Goal: Task Accomplishment & Management: Complete application form

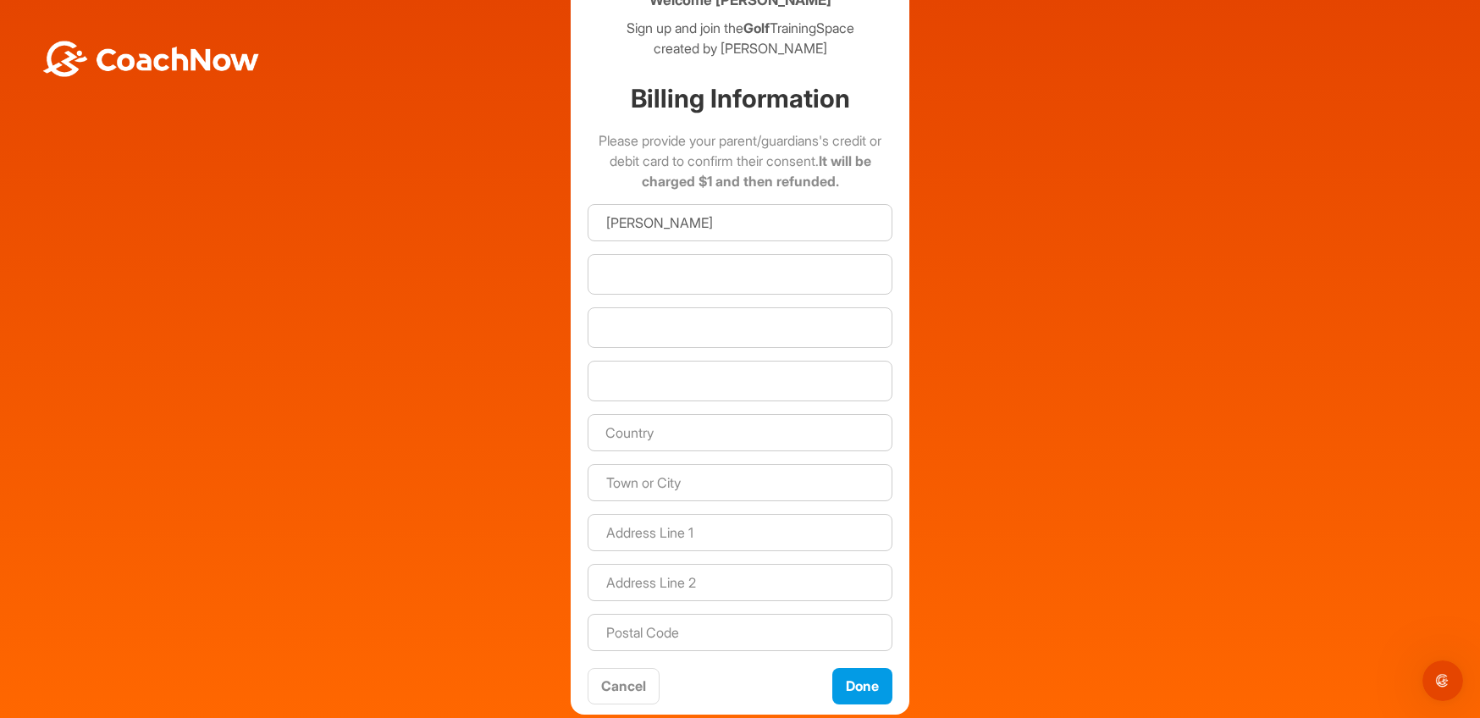
scroll to position [85, 0]
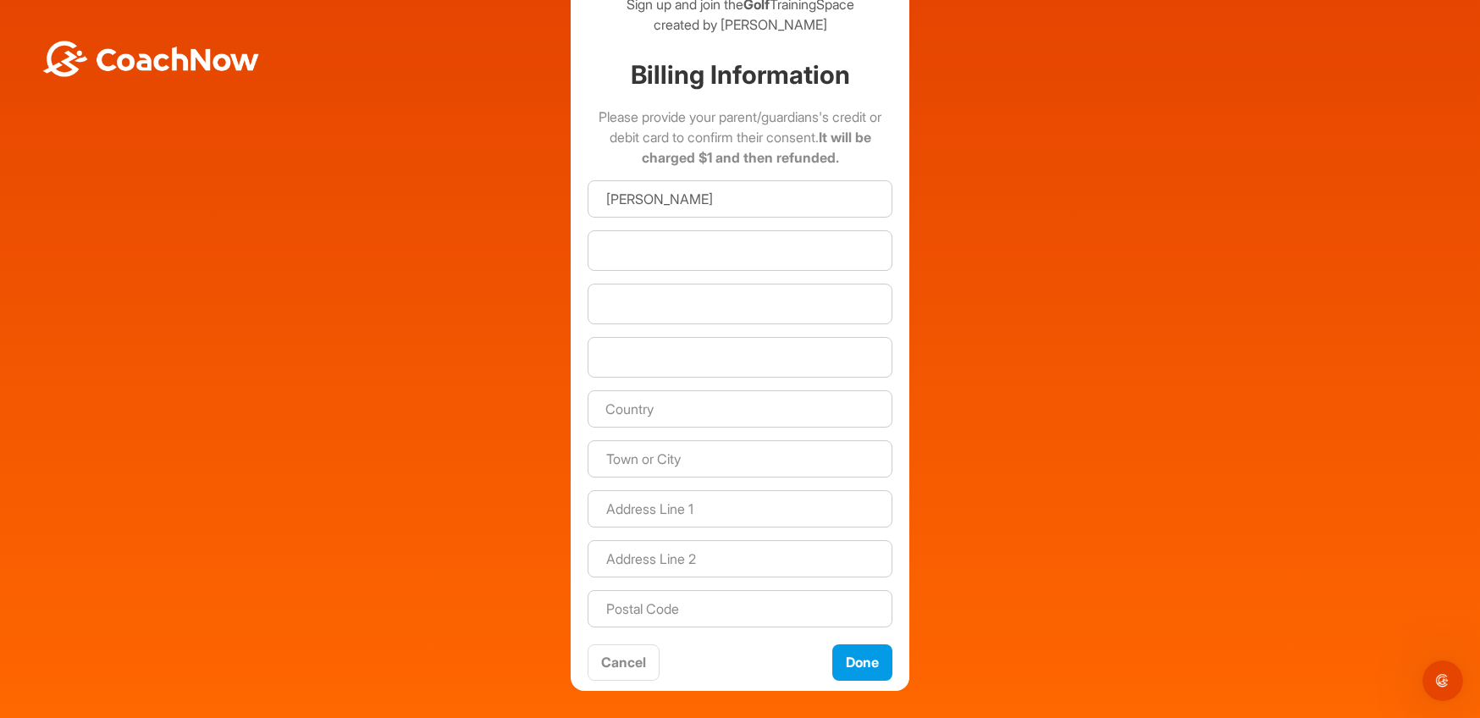
click at [751, 417] on input "text" at bounding box center [740, 408] width 305 height 37
type input "[GEOGRAPHIC_DATA]"
click at [729, 506] on input at bounding box center [740, 508] width 305 height 37
type input "[STREET_ADDRESS][PERSON_NAME]"
type input "Mattituck"
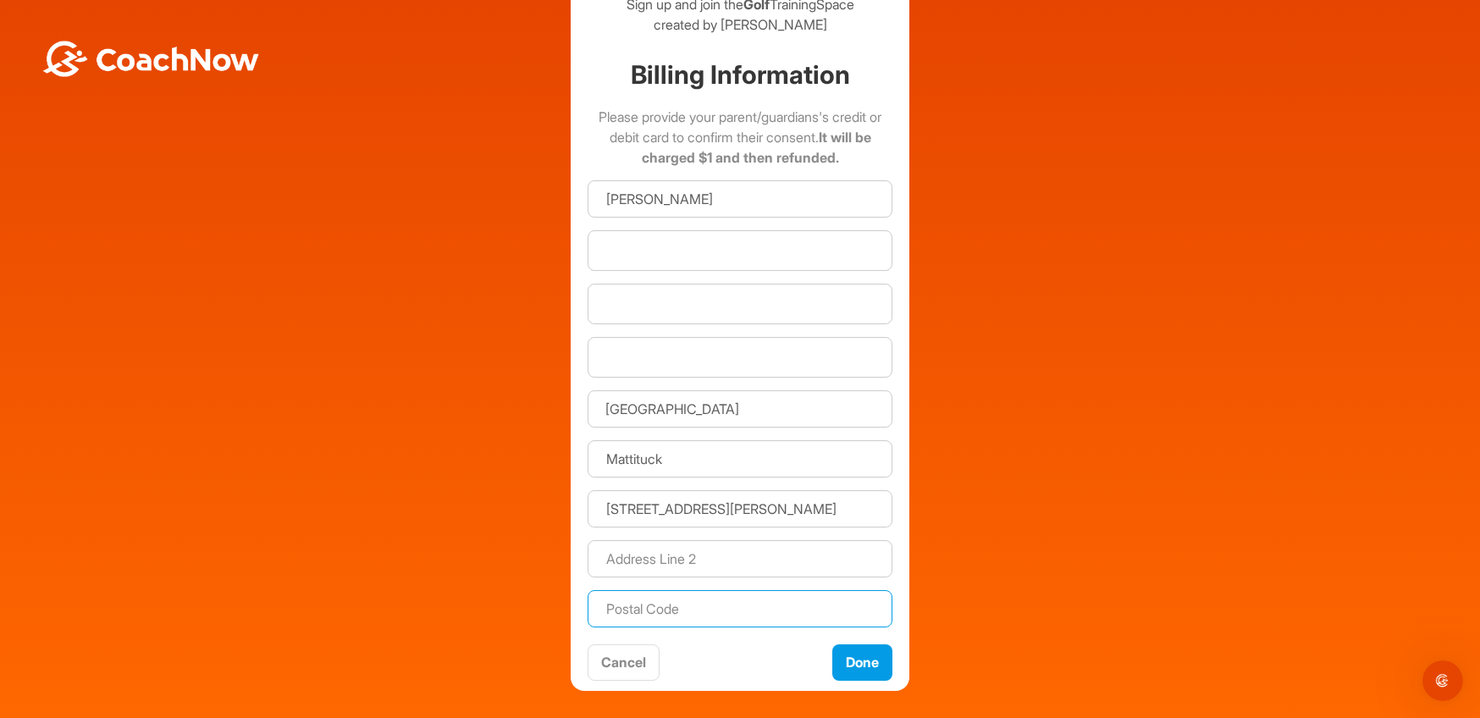
type input "11952"
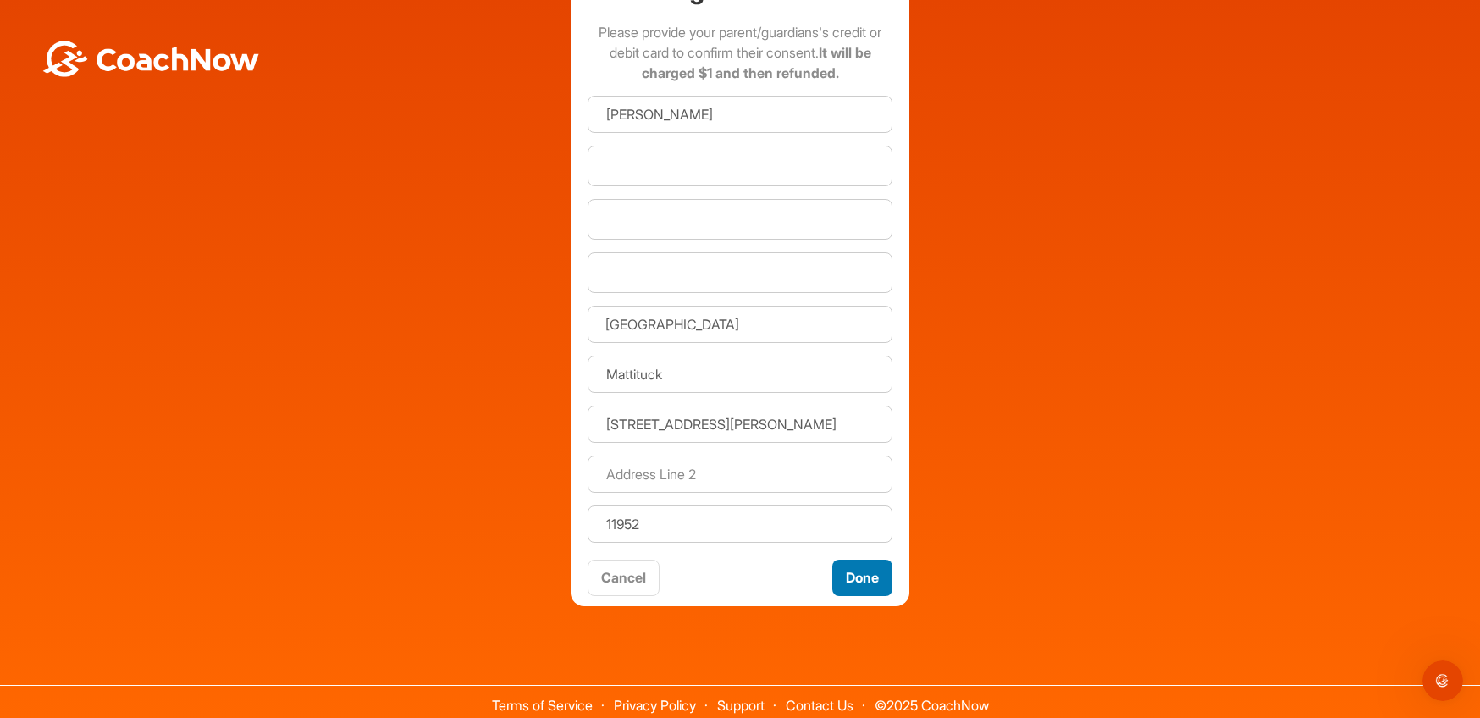
click at [851, 573] on button "Done" at bounding box center [863, 578] width 60 height 36
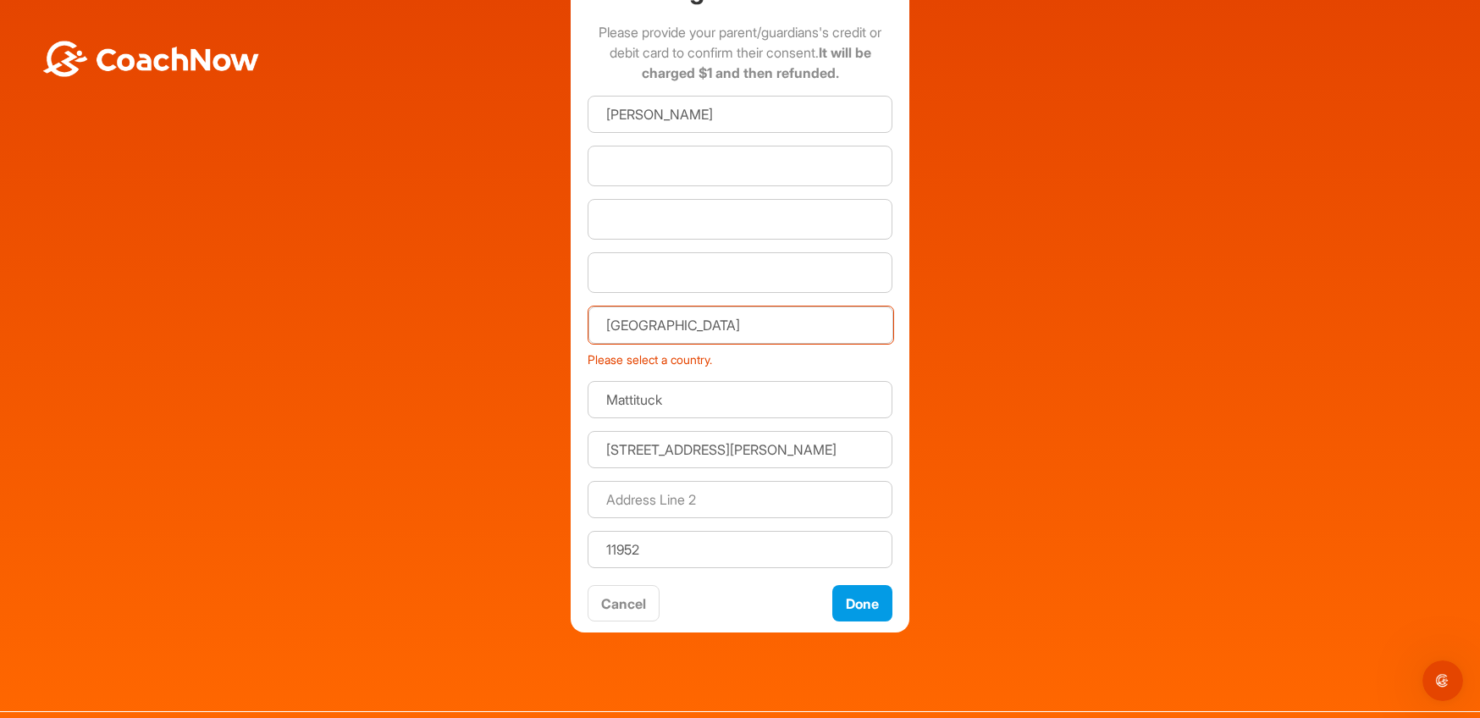
click at [707, 329] on input "[GEOGRAPHIC_DATA]" at bounding box center [741, 325] width 305 height 37
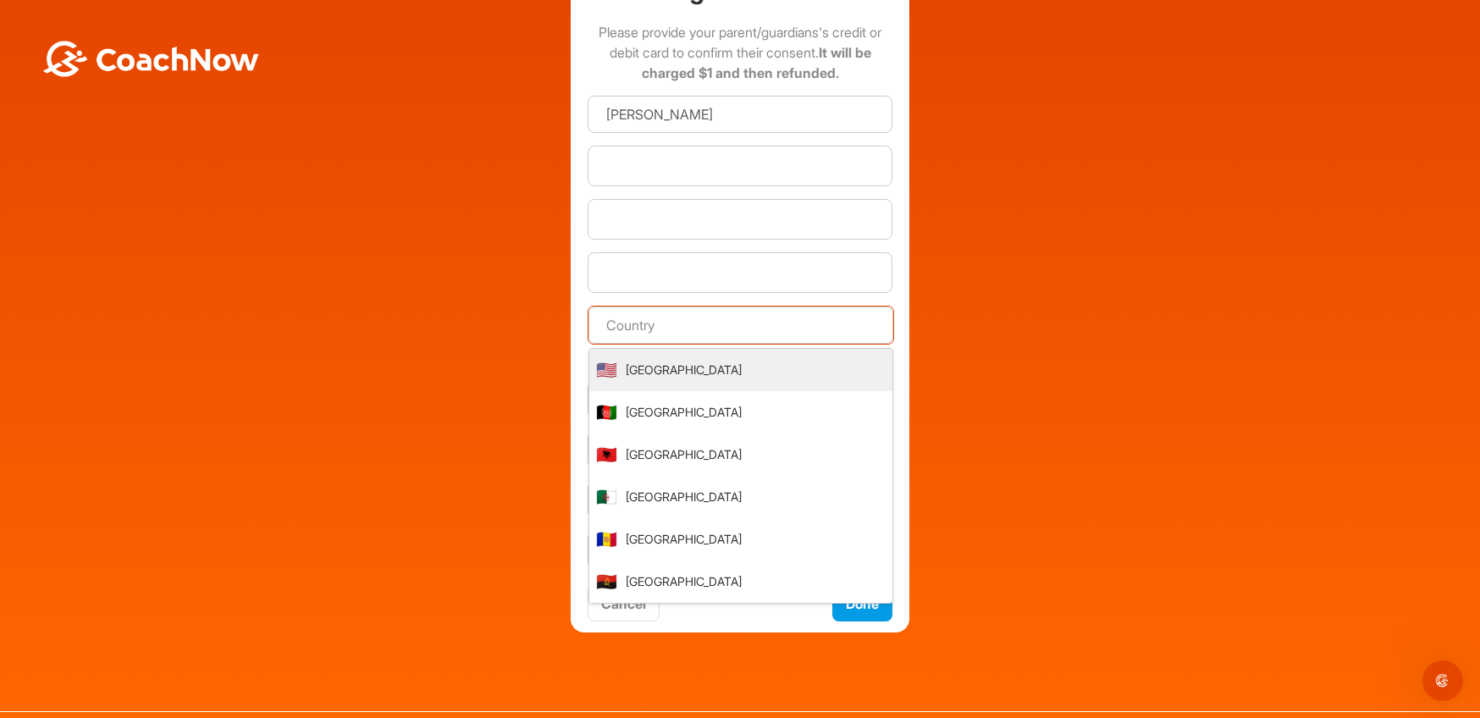
click at [701, 371] on li "🇺🇸 [GEOGRAPHIC_DATA]" at bounding box center [740, 370] width 303 height 42
type input "[GEOGRAPHIC_DATA]"
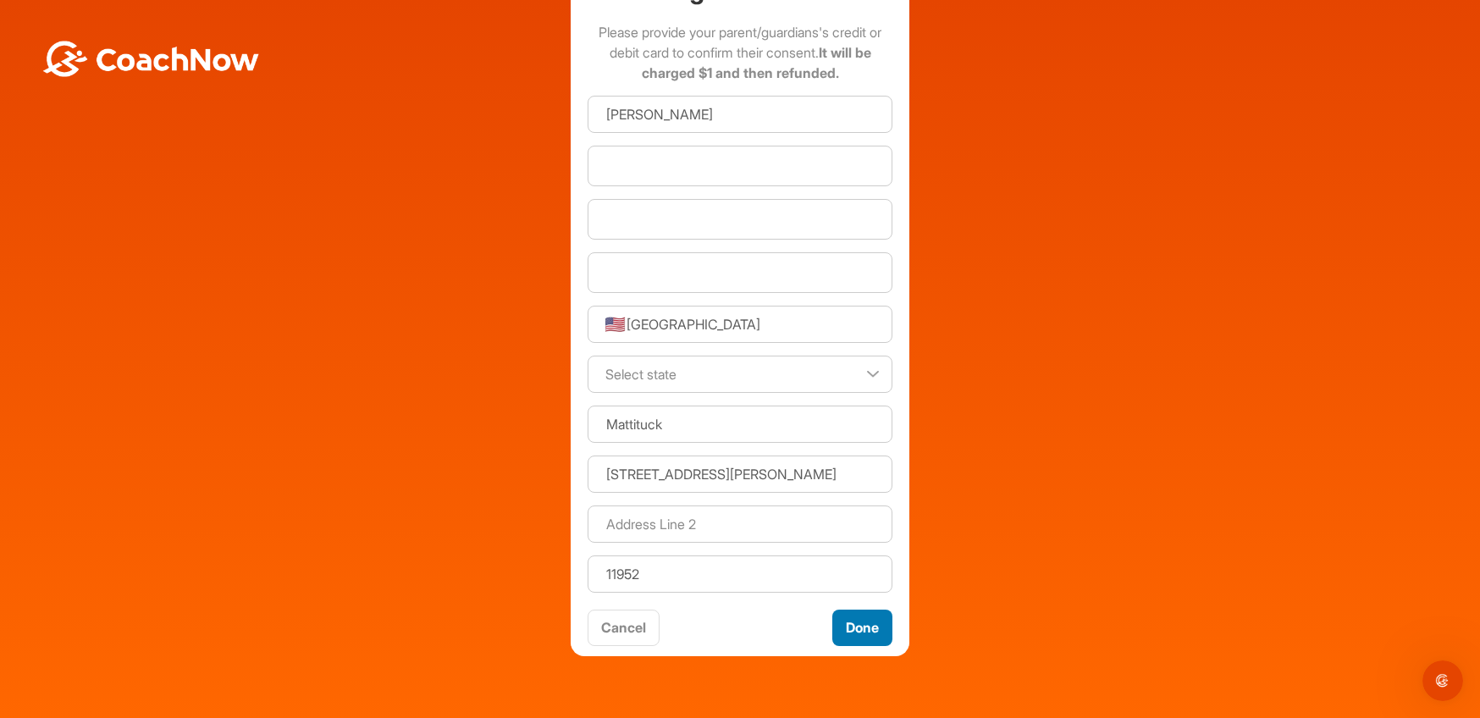
click at [850, 624] on button "Done" at bounding box center [863, 628] width 60 height 36
click at [866, 376] on select "Select state [US_STATE] [US_STATE] [US_STATE] [US_STATE] [US_STATE] [US_STATE] …" at bounding box center [740, 374] width 305 height 37
select select "NY"
click at [588, 356] on select "Select state [US_STATE] [US_STATE] [US_STATE] [US_STATE] [US_STATE] [US_STATE] …" at bounding box center [740, 374] width 305 height 37
click at [862, 628] on button "Done" at bounding box center [863, 628] width 60 height 36
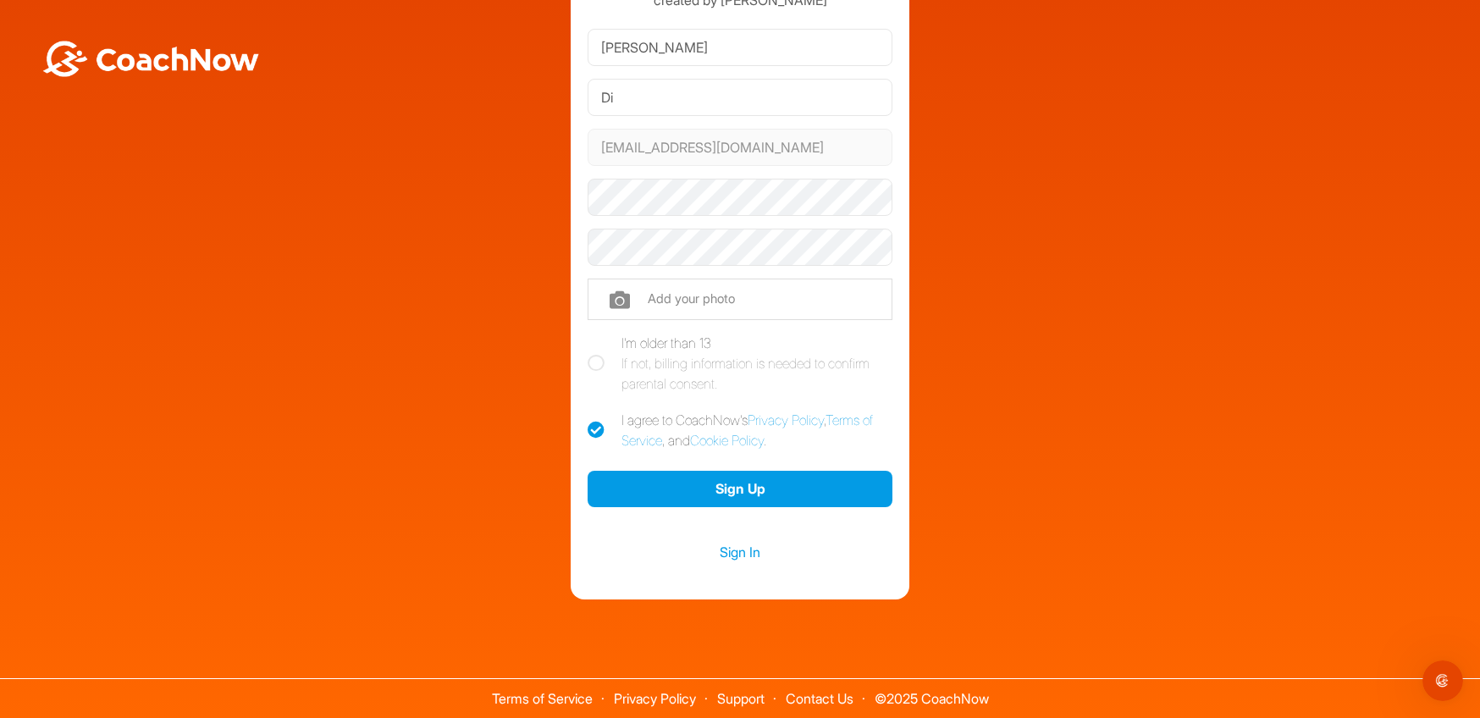
scroll to position [109, 0]
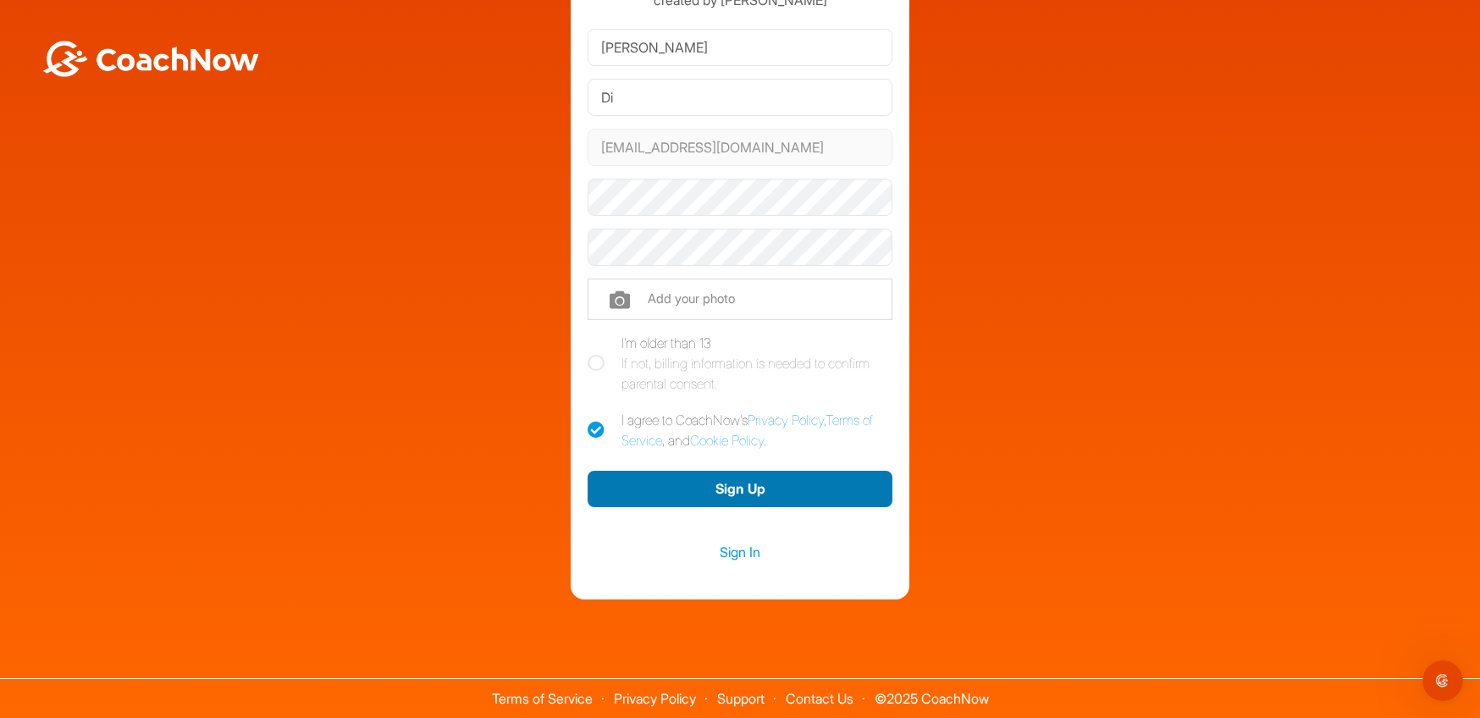
click at [745, 488] on button "Sign Up" at bounding box center [740, 489] width 305 height 36
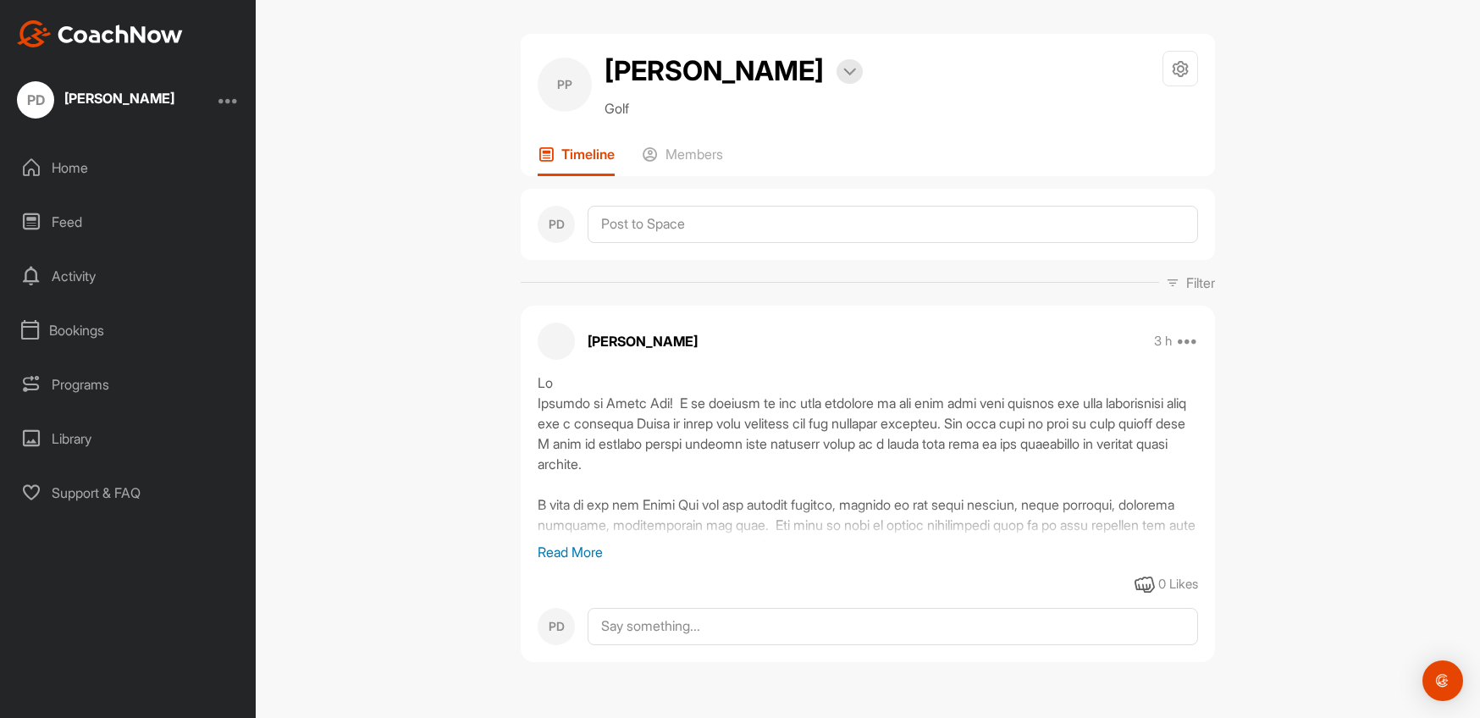
click at [577, 547] on p "Read More" at bounding box center [868, 552] width 661 height 20
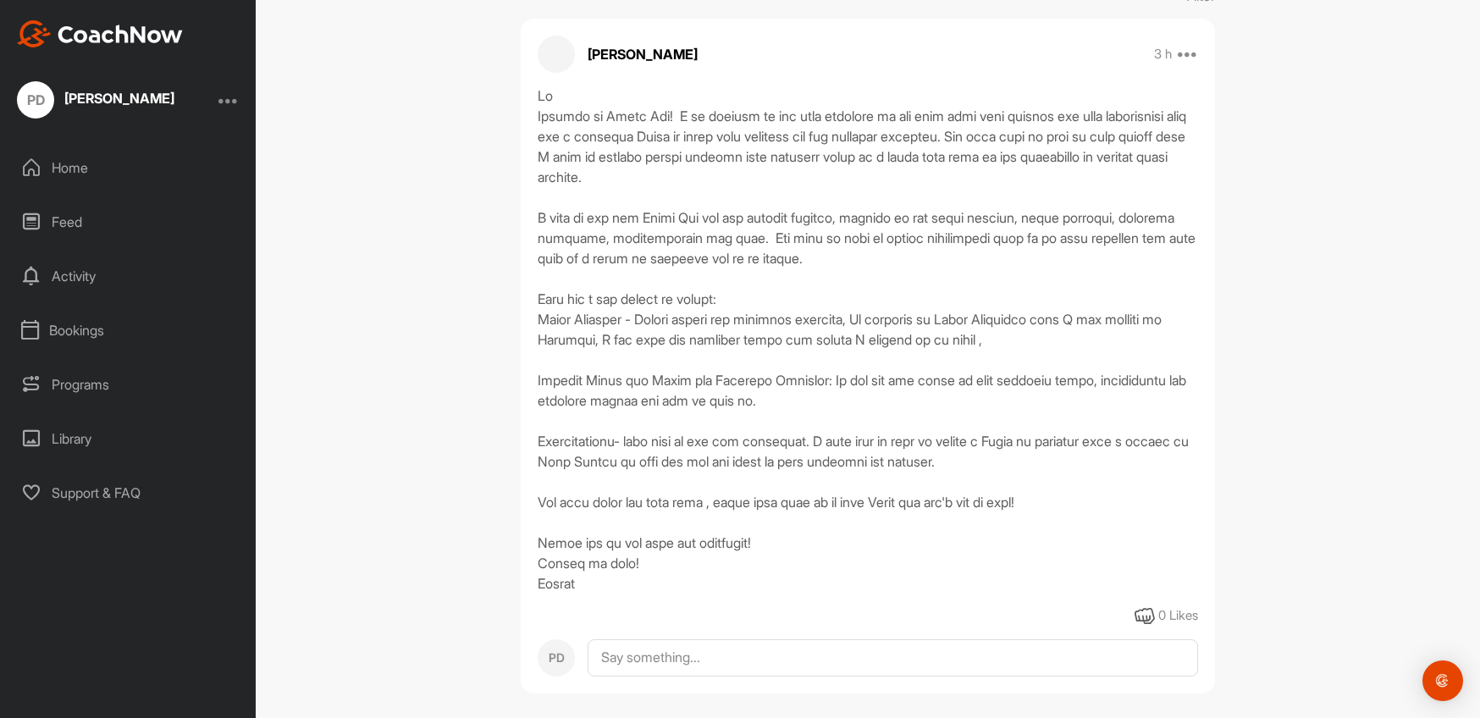
scroll to position [314, 0]
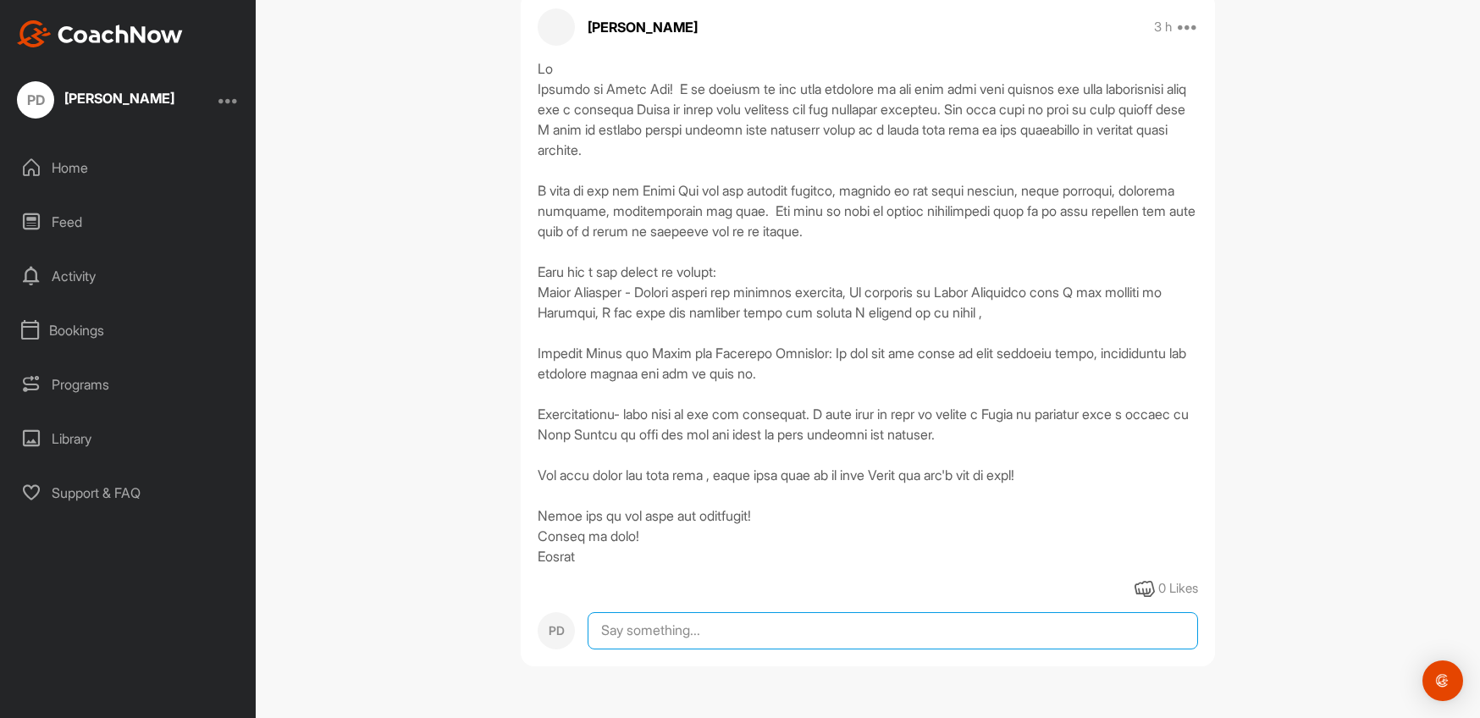
click at [1004, 628] on textarea at bounding box center [893, 630] width 611 height 37
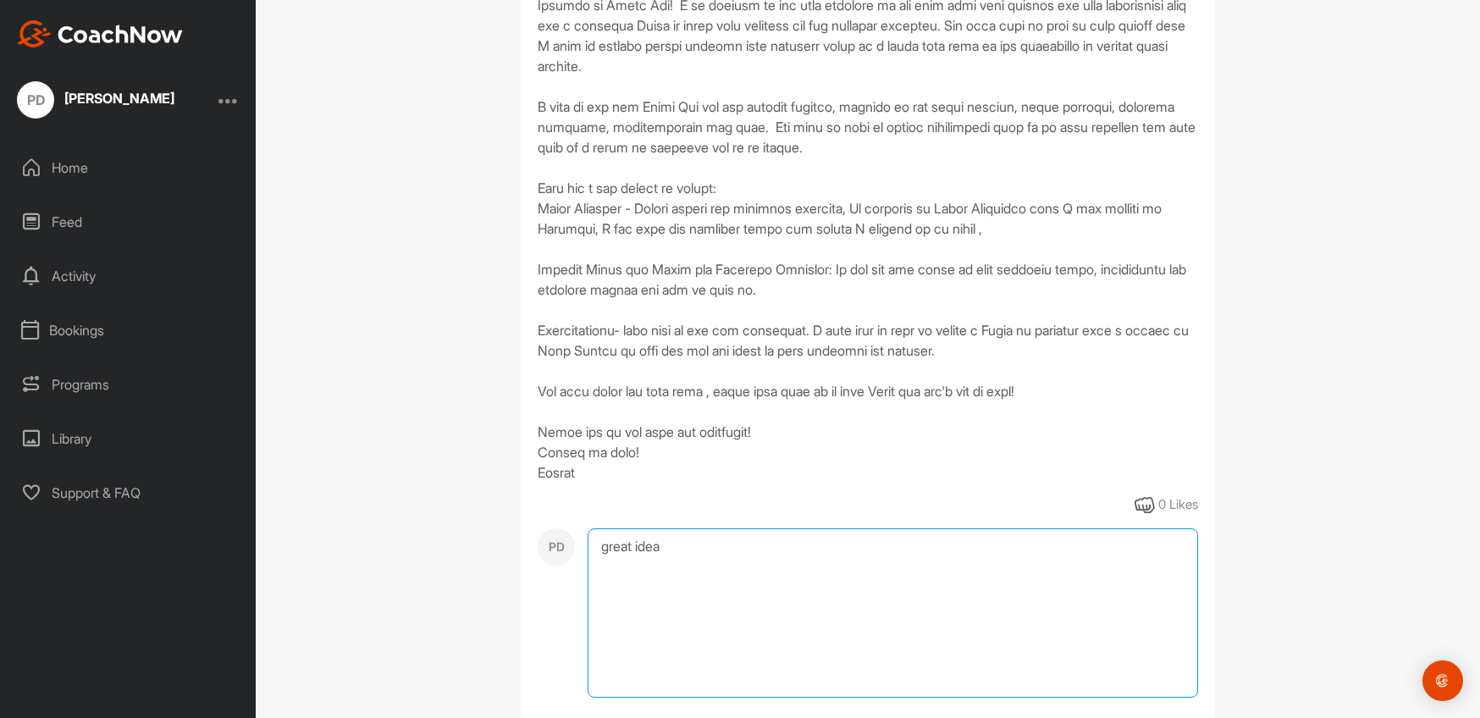
scroll to position [508, 0]
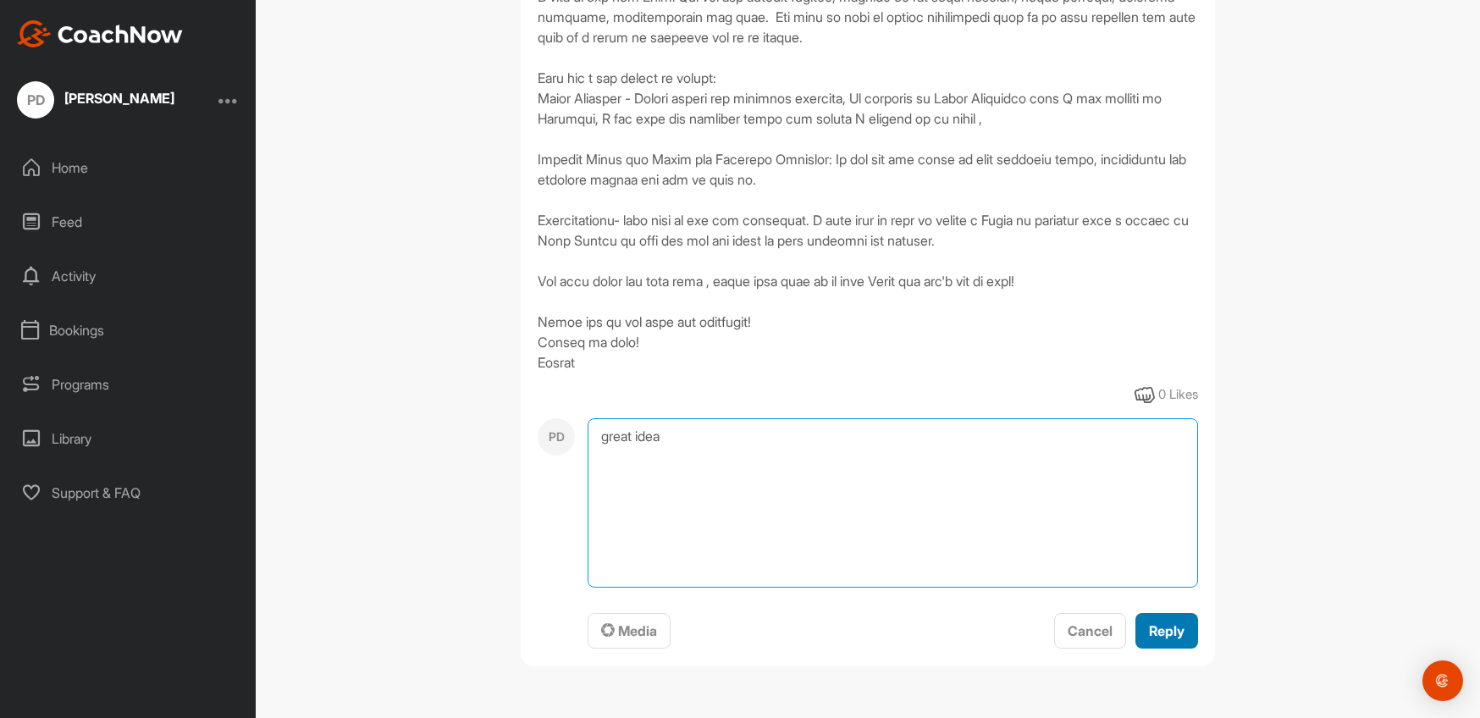
type textarea "great idea"
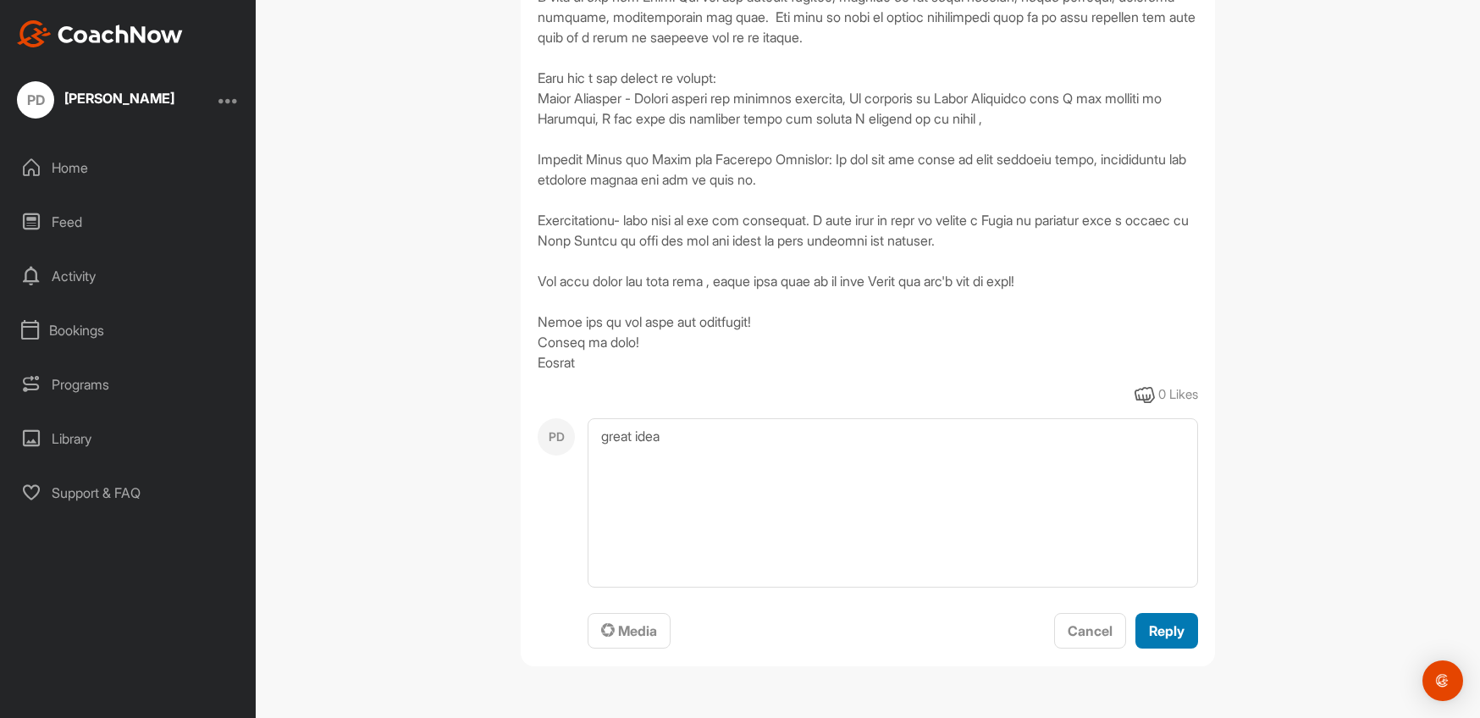
click at [1149, 626] on span "Reply" at bounding box center [1167, 631] width 36 height 17
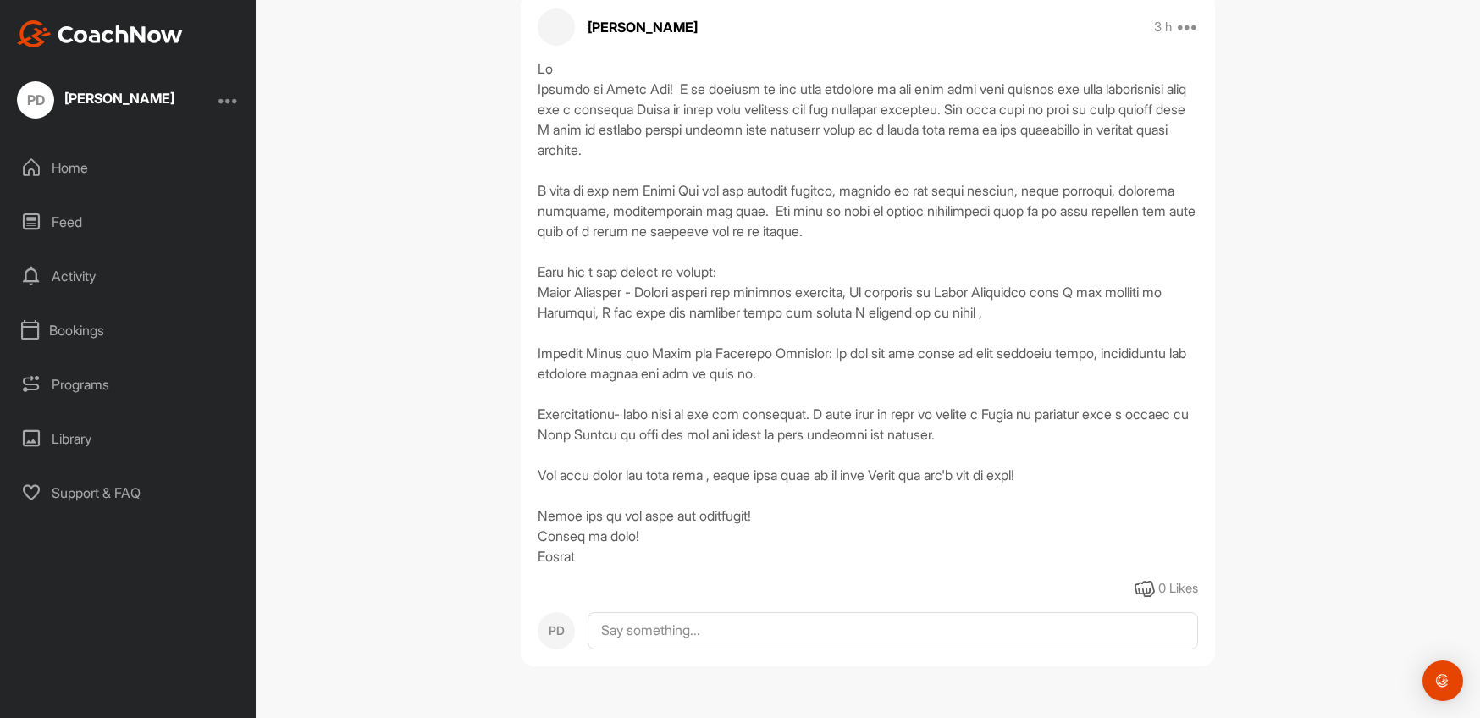
scroll to position [441, 0]
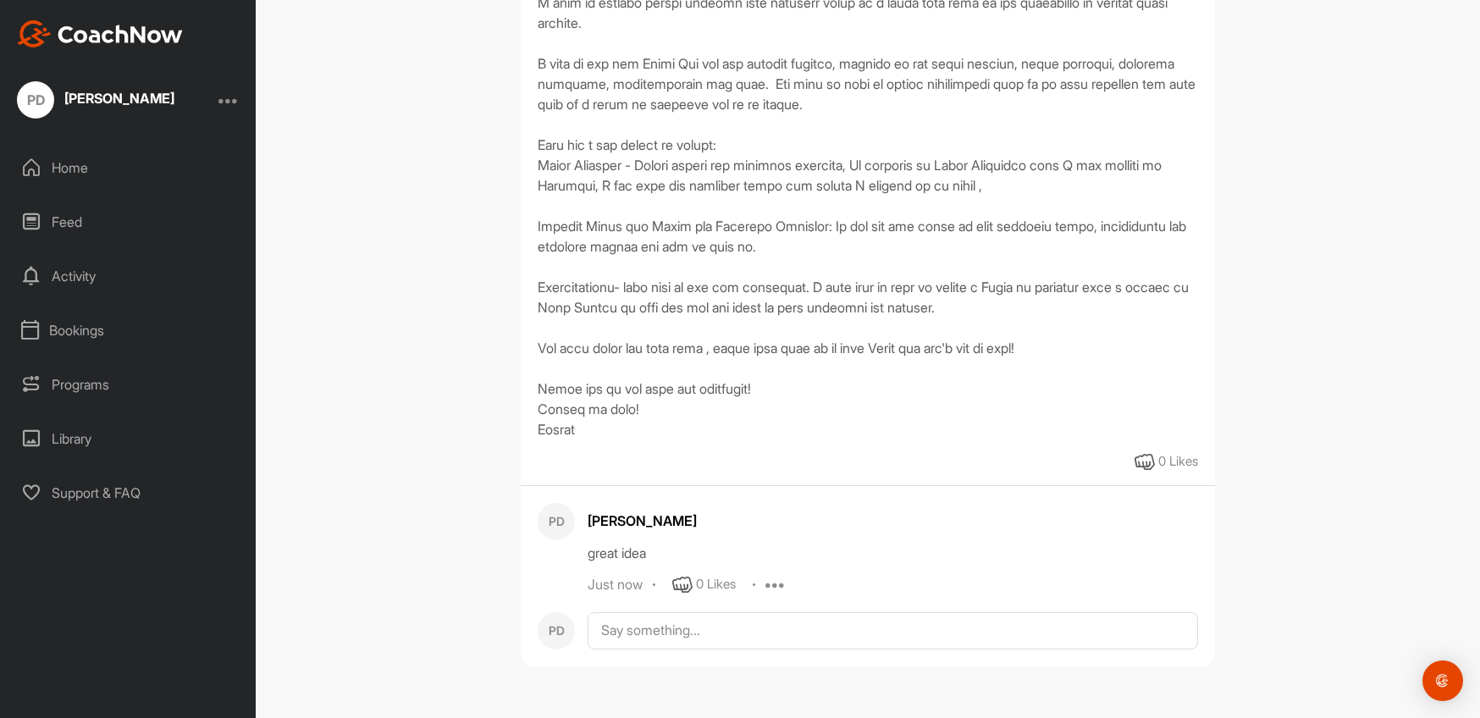
click at [73, 330] on div "Bookings" at bounding box center [128, 330] width 239 height 42
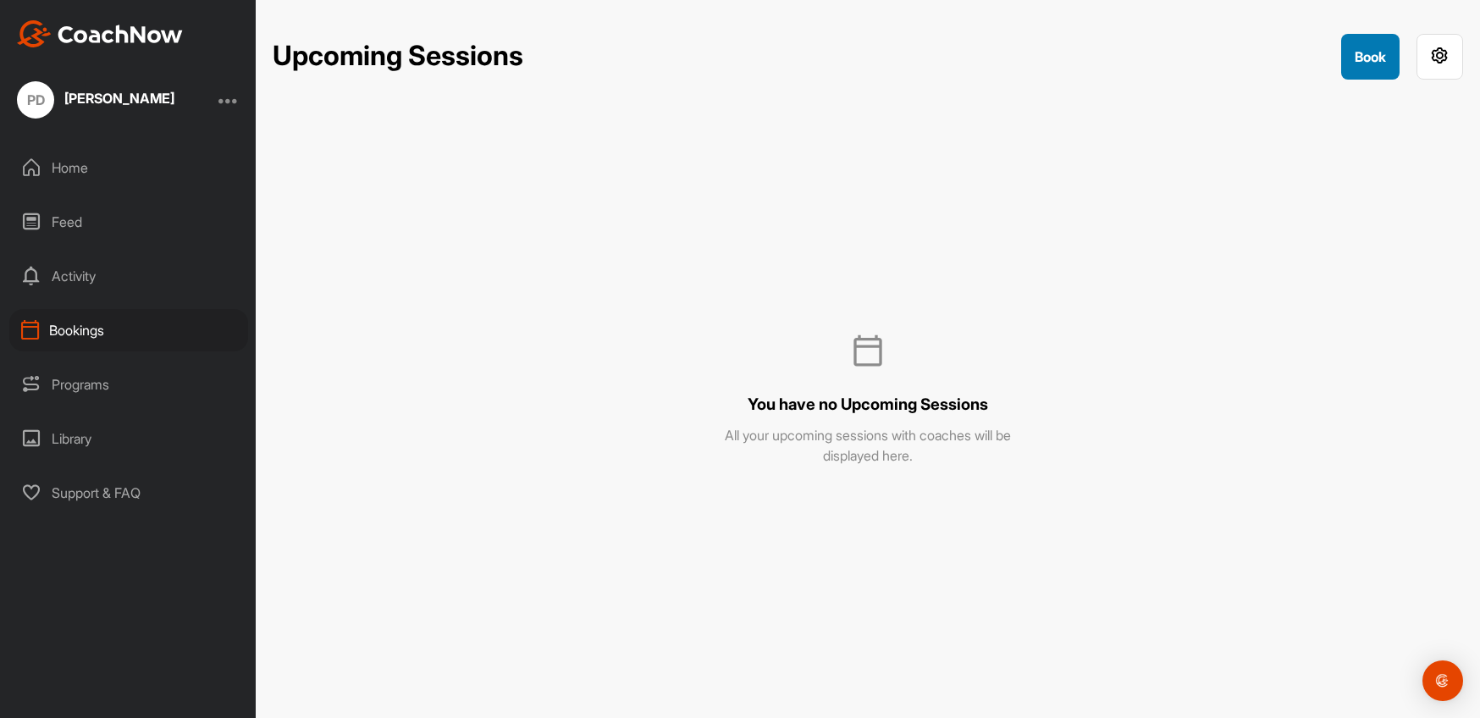
click at [1375, 53] on button "Book" at bounding box center [1371, 57] width 58 height 46
